Goal: Task Accomplishment & Management: Manage account settings

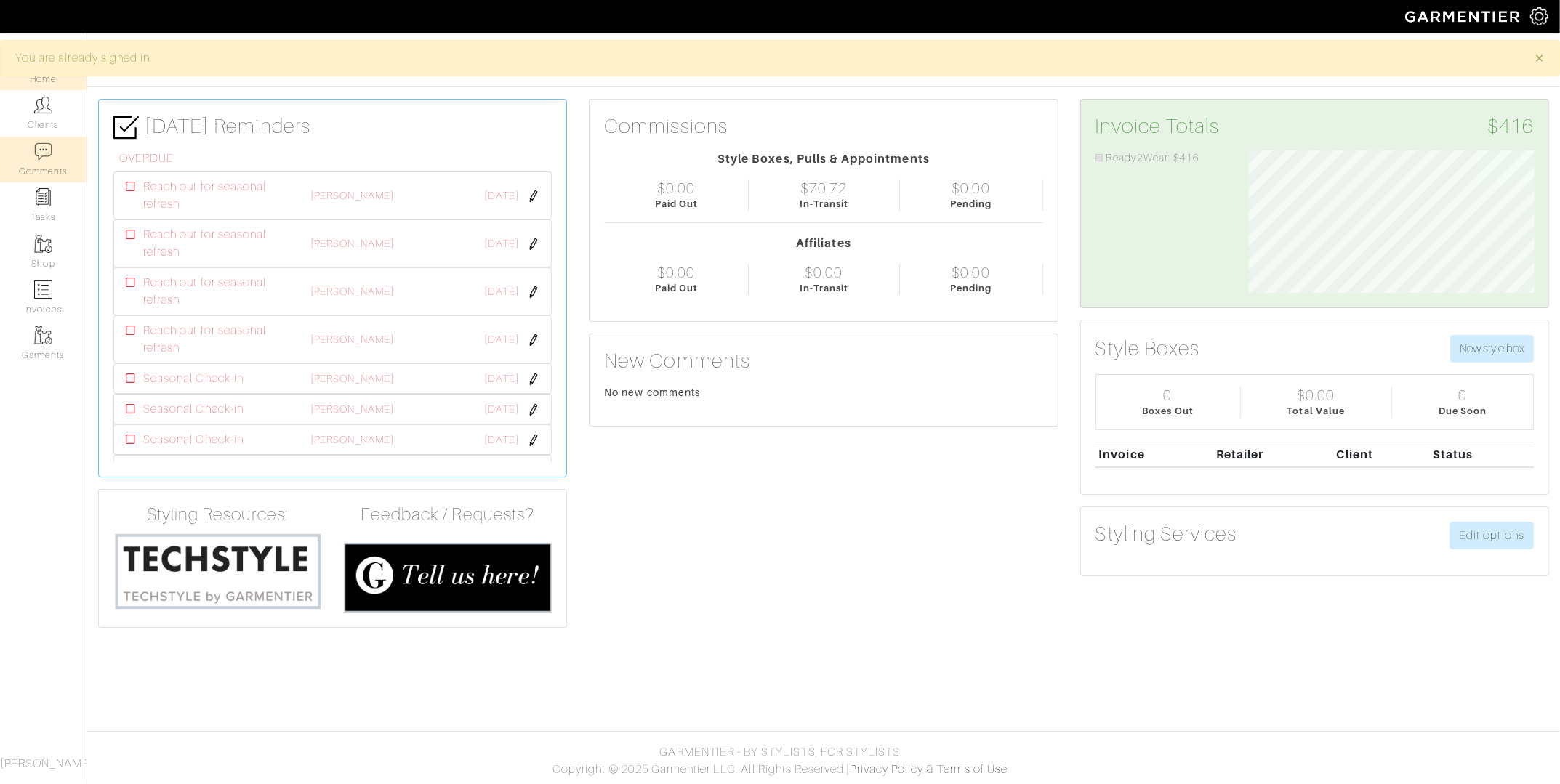
click at [63, 144] on link "Comments" at bounding box center [43, 159] width 86 height 46
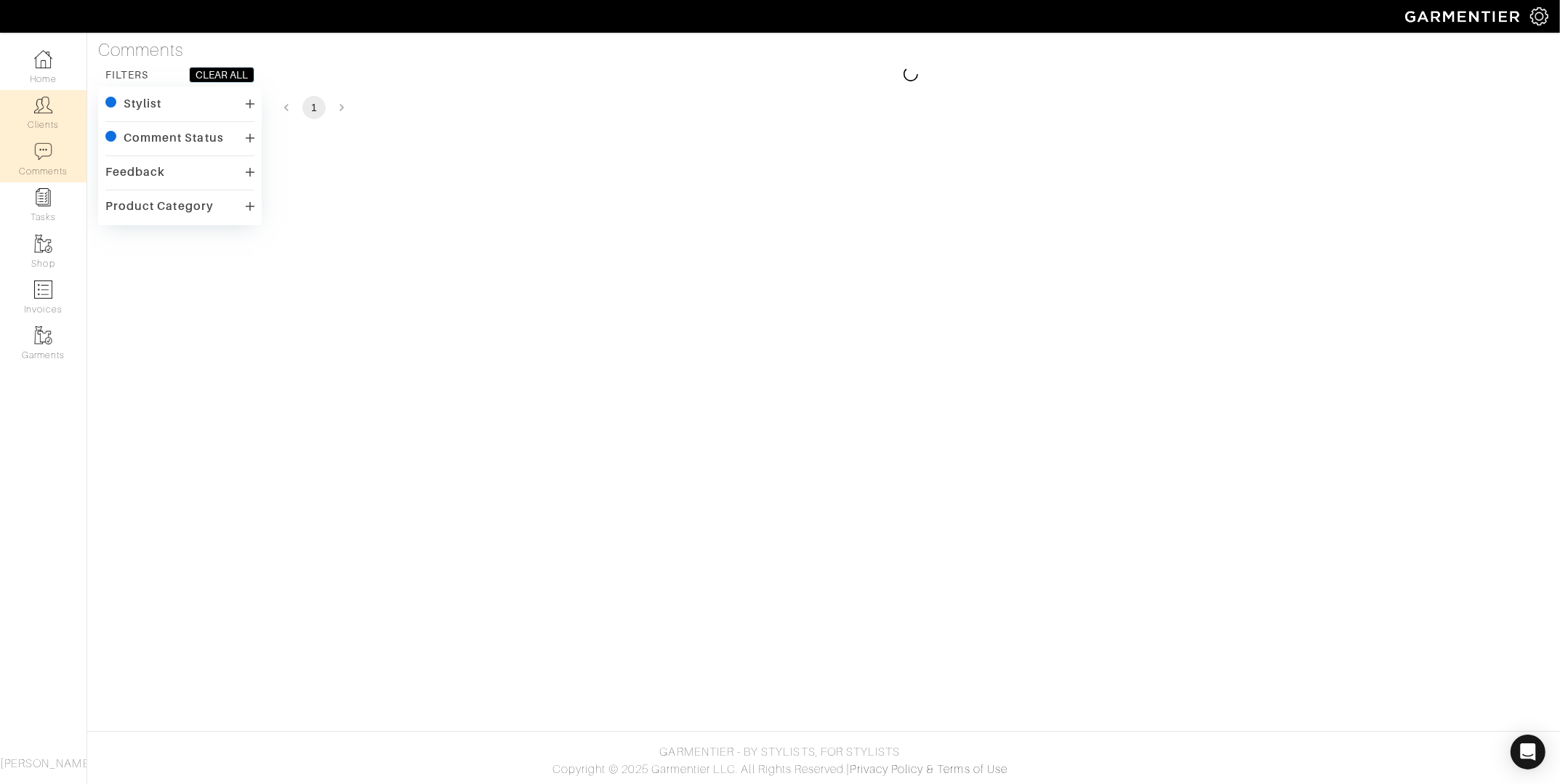
click at [49, 115] on link "Clients" at bounding box center [43, 113] width 86 height 46
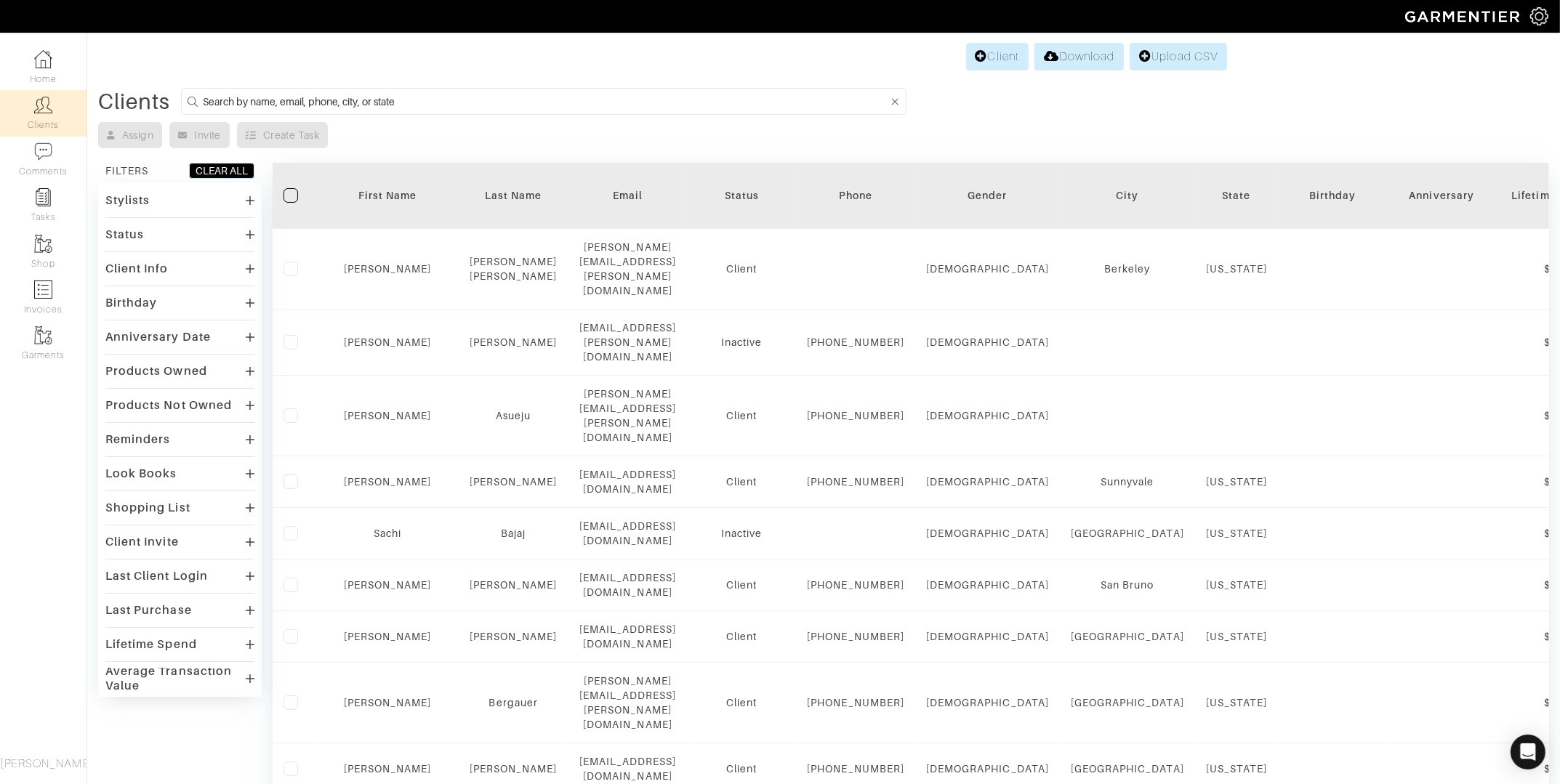
click at [319, 99] on input at bounding box center [545, 101] width 686 height 19
type input "amy"
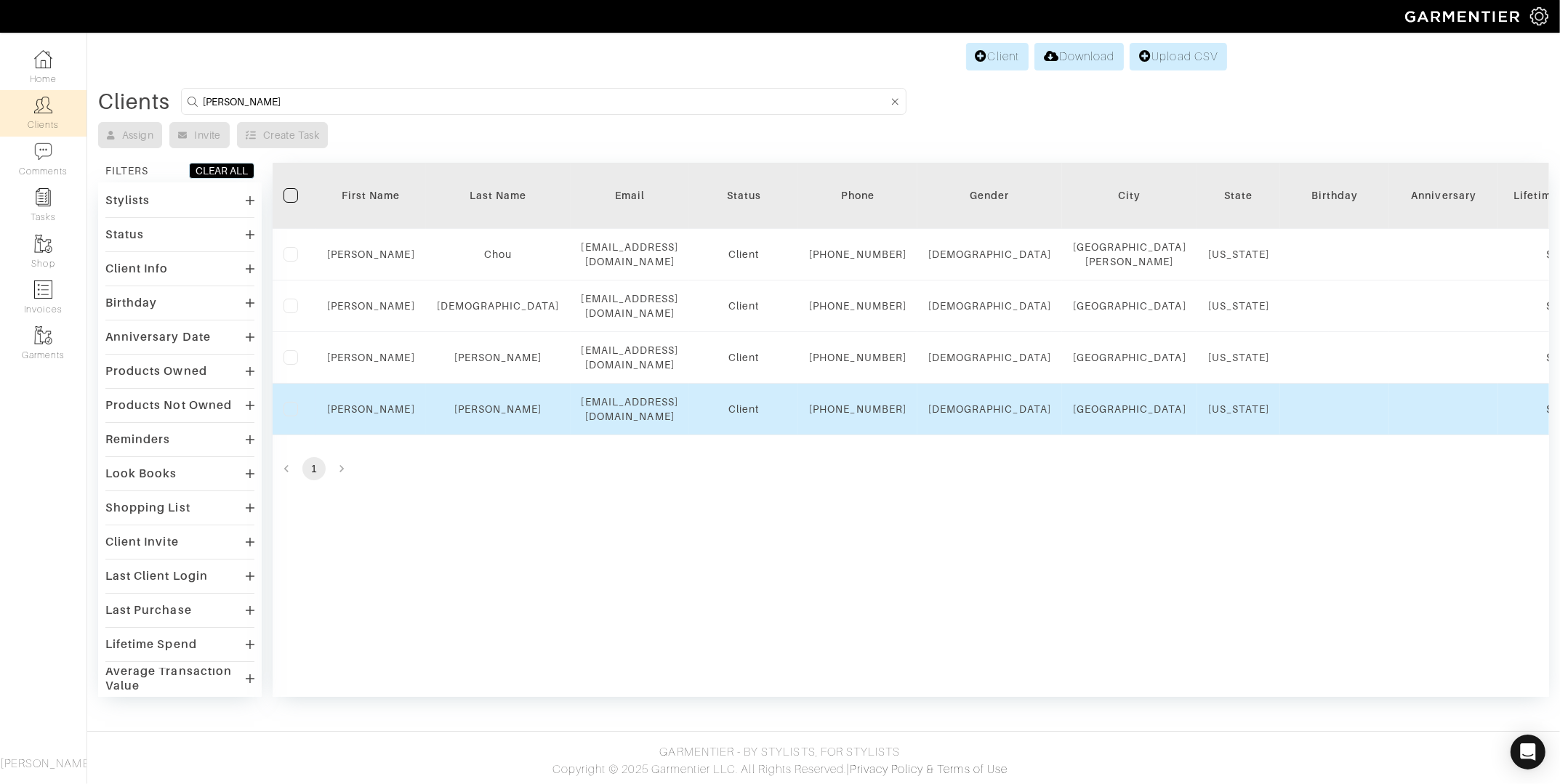
click at [373, 436] on td "Amy" at bounding box center [371, 410] width 110 height 52
click at [373, 415] on link "Amy" at bounding box center [371, 409] width 88 height 11
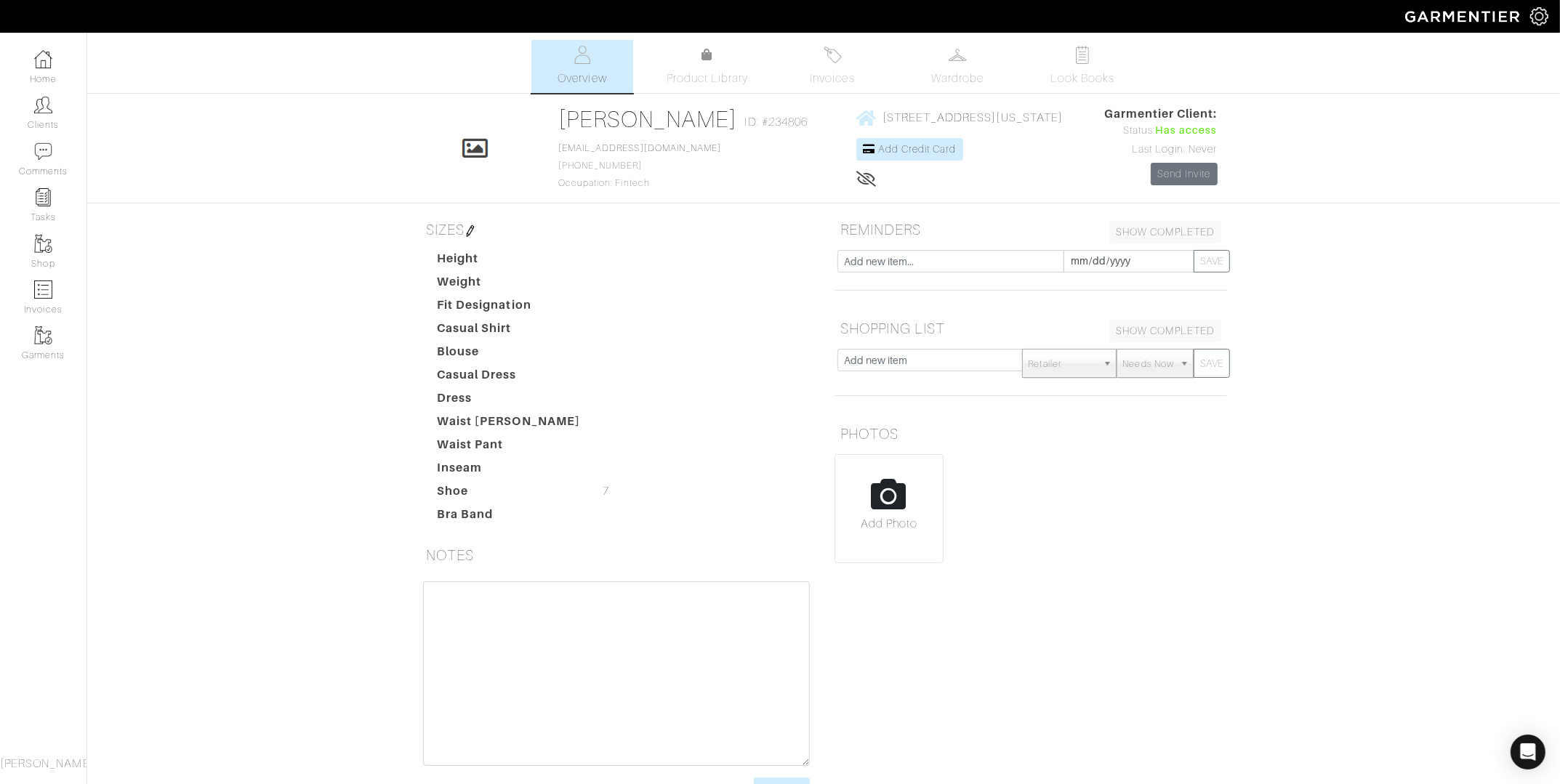
click at [474, 226] on img at bounding box center [470, 231] width 11 height 11
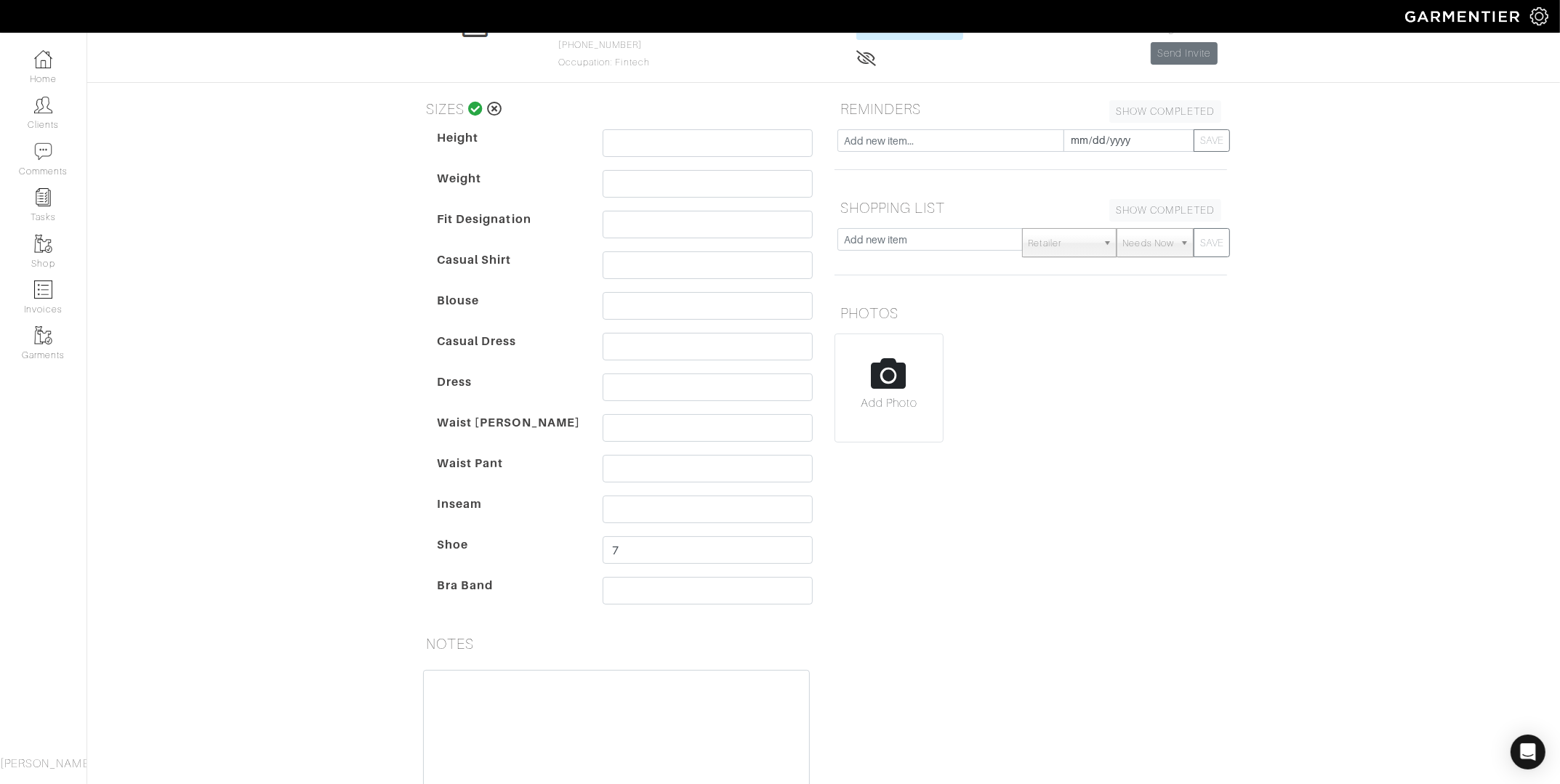
scroll to position [140, 0]
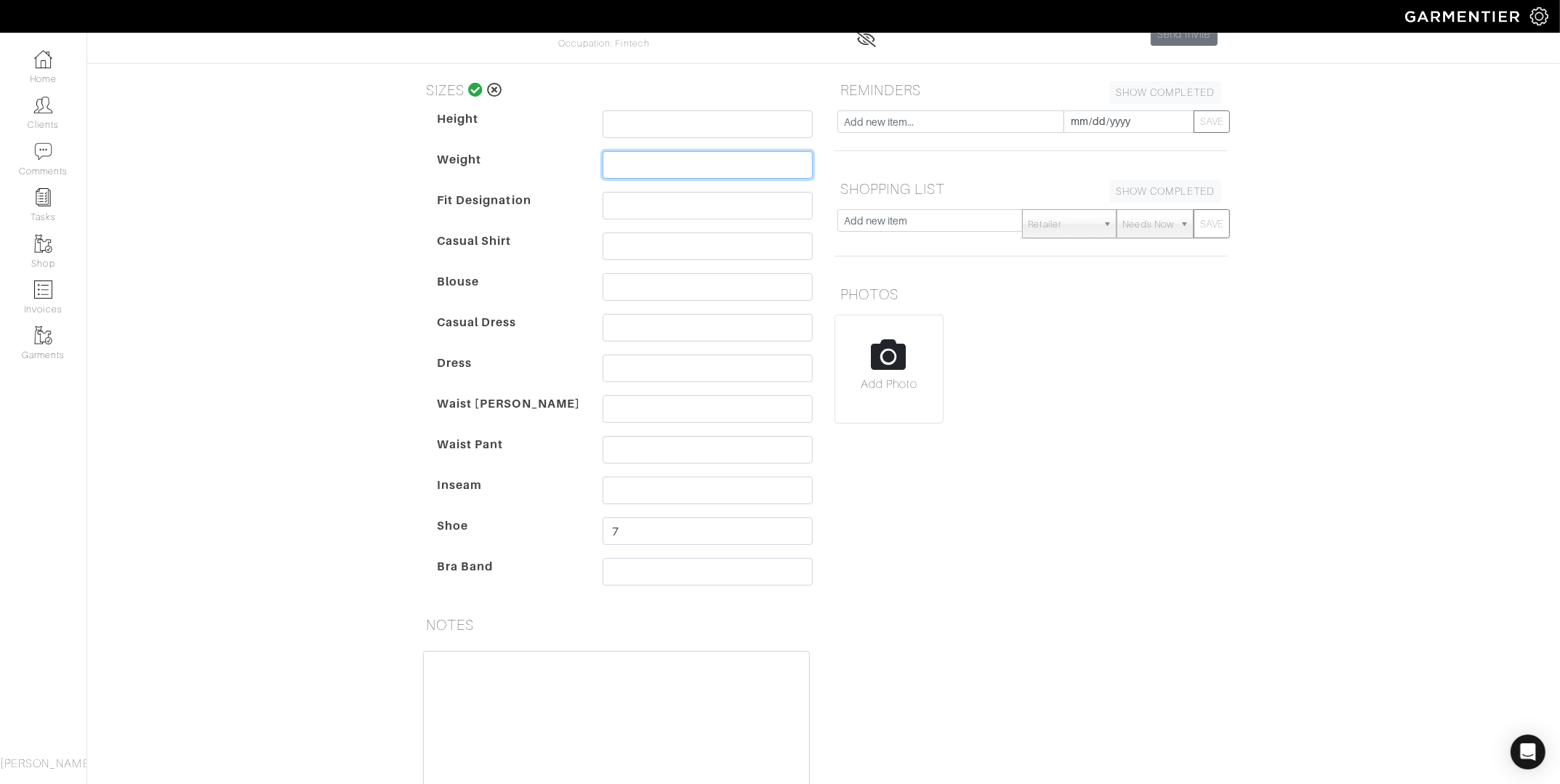
click at [651, 167] on input "text" at bounding box center [707, 165] width 210 height 27
paste input "bust = 32.7 waist = 27 (wears 25/26) hip = 36"
drag, startPoint x: 679, startPoint y: 165, endPoint x: 634, endPoint y: 169, distance: 45.2
click at [634, 169] on input "bust = 32.7 waist = 27 (wears 25/26) hip = 36" at bounding box center [707, 165] width 210 height 27
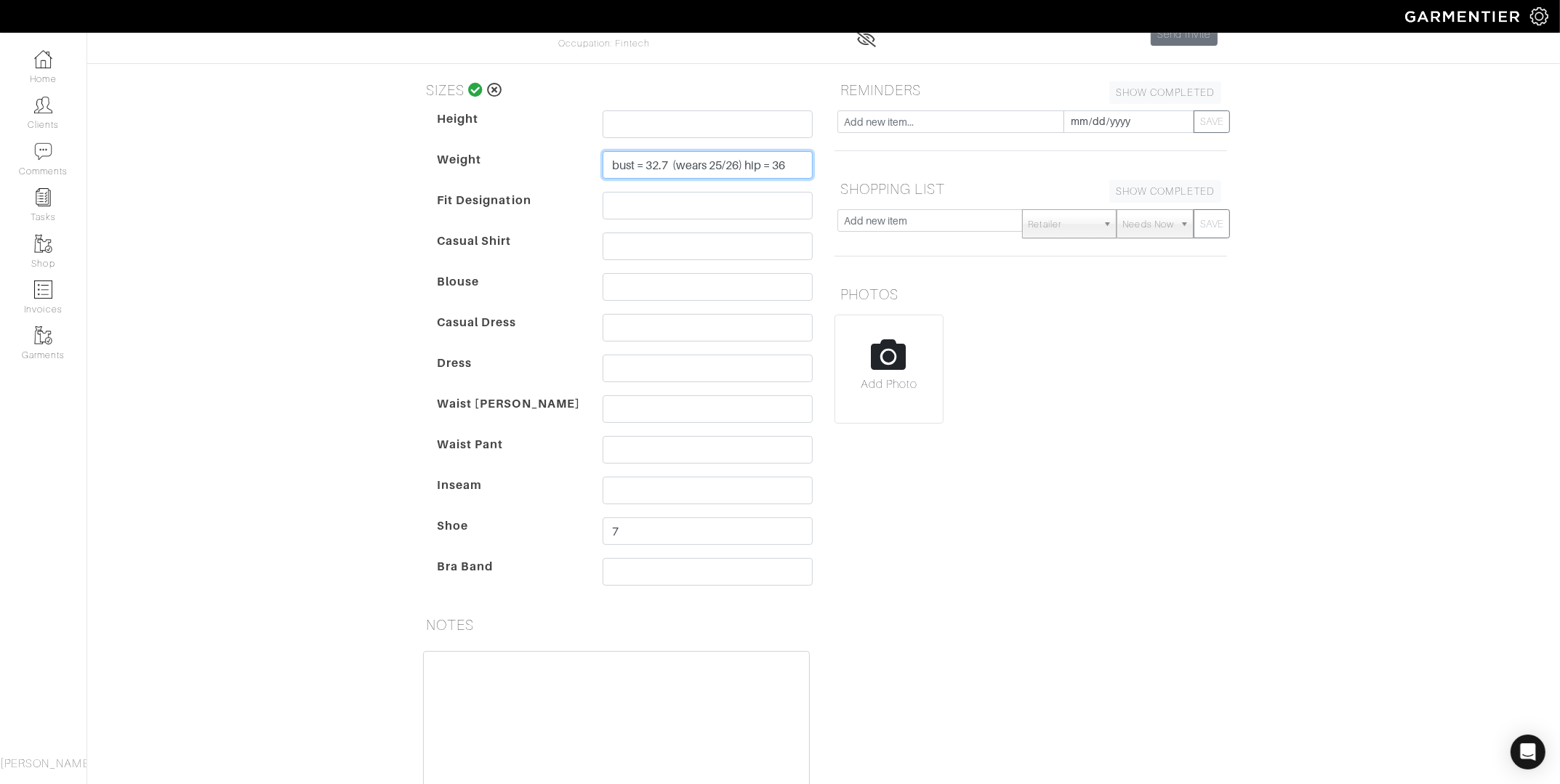
scroll to position [0, 0]
type input "bust = 32.7 (wears 25/26) hip = 36"
click at [614, 404] on input "text" at bounding box center [707, 409] width 210 height 27
paste input "waist = 27"
type input "waist = 27"
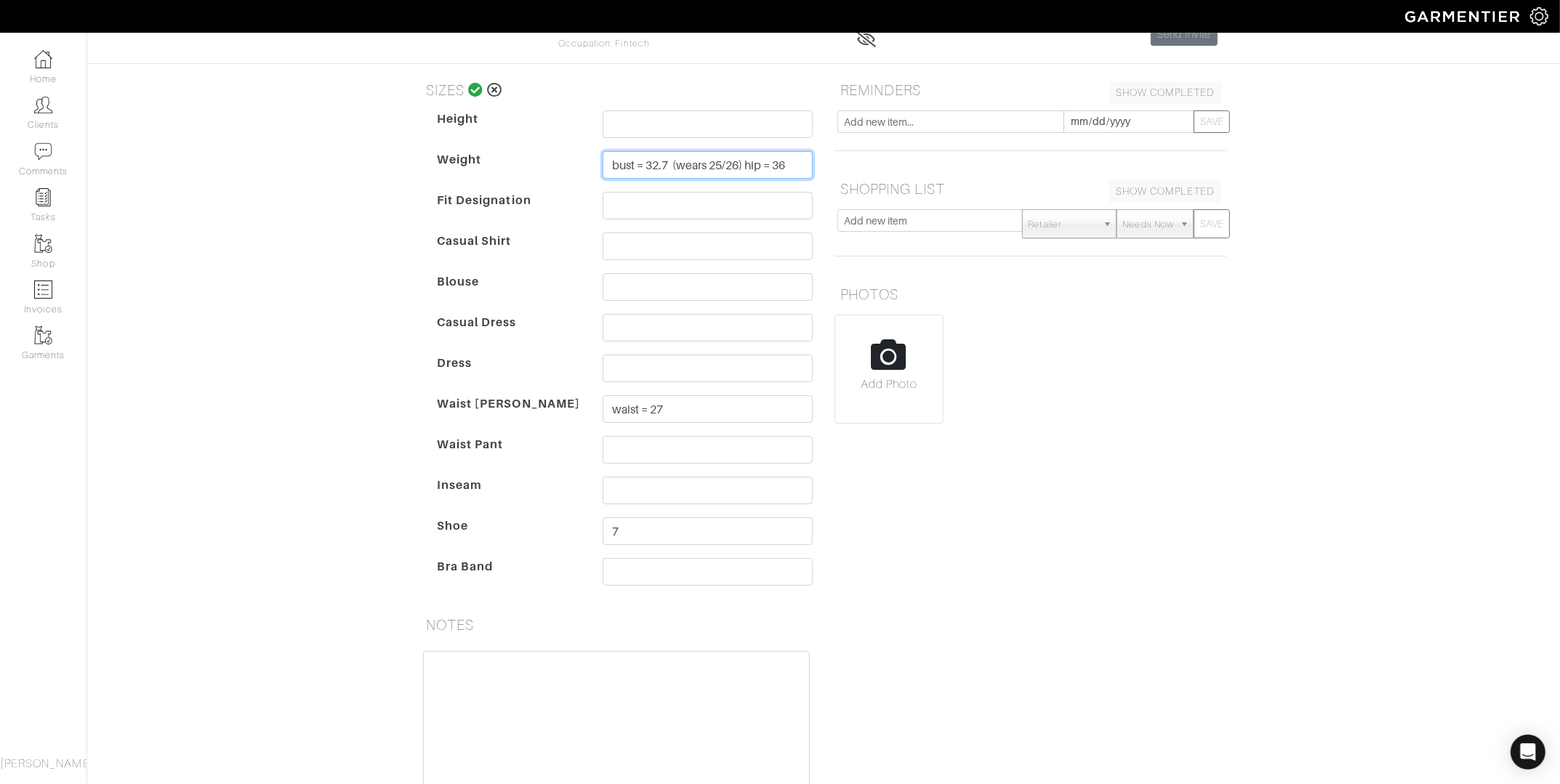
drag, startPoint x: 674, startPoint y: 165, endPoint x: 748, endPoint y: 165, distance: 74.0
click at [748, 165] on input "bust = 32.7 (wears 25/26) hip = 36" at bounding box center [707, 165] width 210 height 27
type input "bust = 32.7 hip = 36"
click at [679, 402] on input "waist = 27" at bounding box center [707, 409] width 210 height 27
paste input "(wears 25/26)"
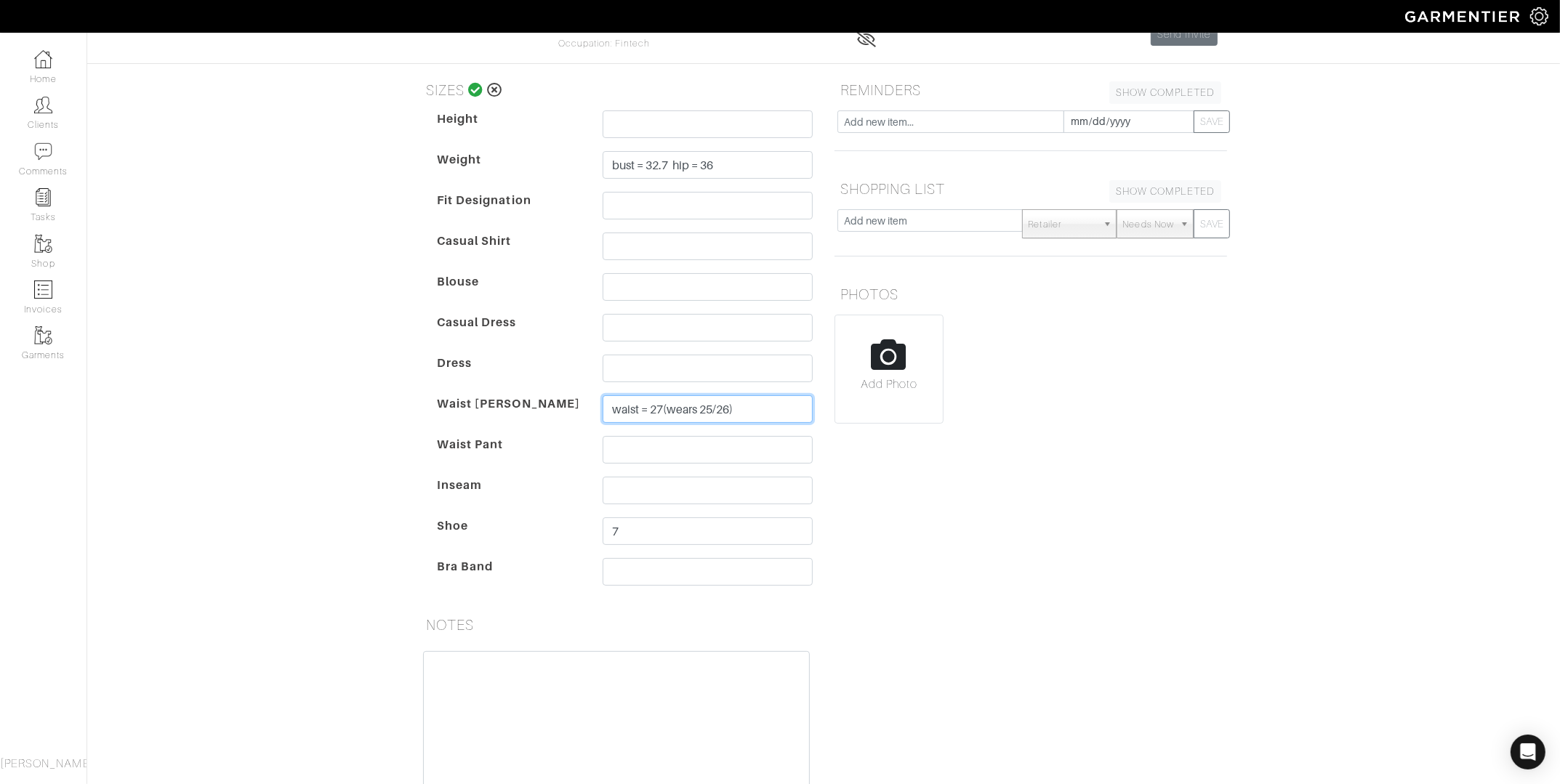
type input "waist = 27(wears 25/26)"
drag, startPoint x: 741, startPoint y: 161, endPoint x: 677, endPoint y: 167, distance: 64.3
click at [677, 167] on input "bust = 32.7 hip = 36" at bounding box center [707, 165] width 210 height 27
type input "bust = 32.7"
click at [641, 450] on input "text" at bounding box center [707, 450] width 210 height 27
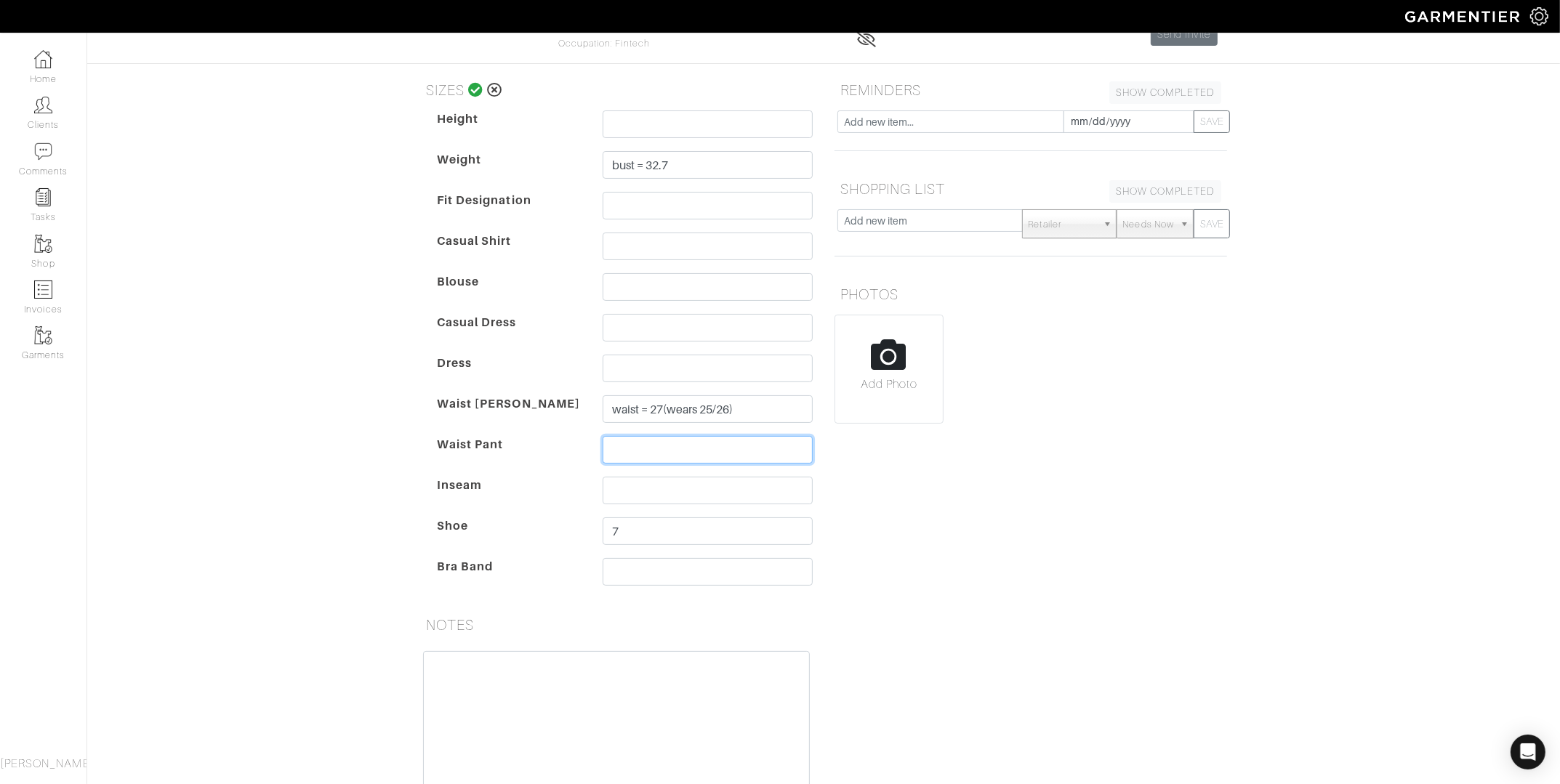
paste input "hip = 36"
type input "hip = 36"
click at [473, 91] on icon at bounding box center [475, 90] width 15 height 15
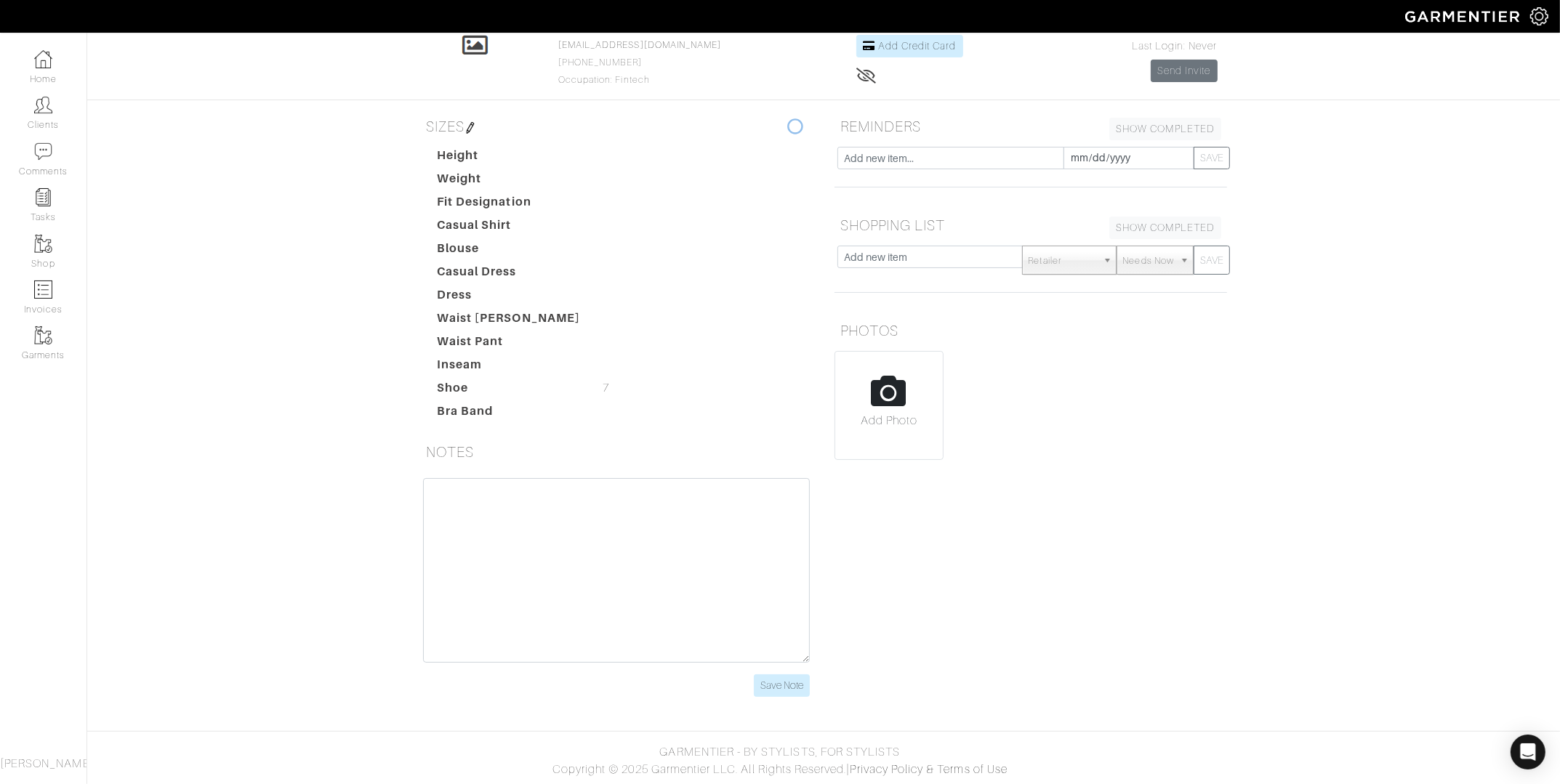
scroll to position [102, 0]
